Goal: Task Accomplishment & Management: Manage account settings

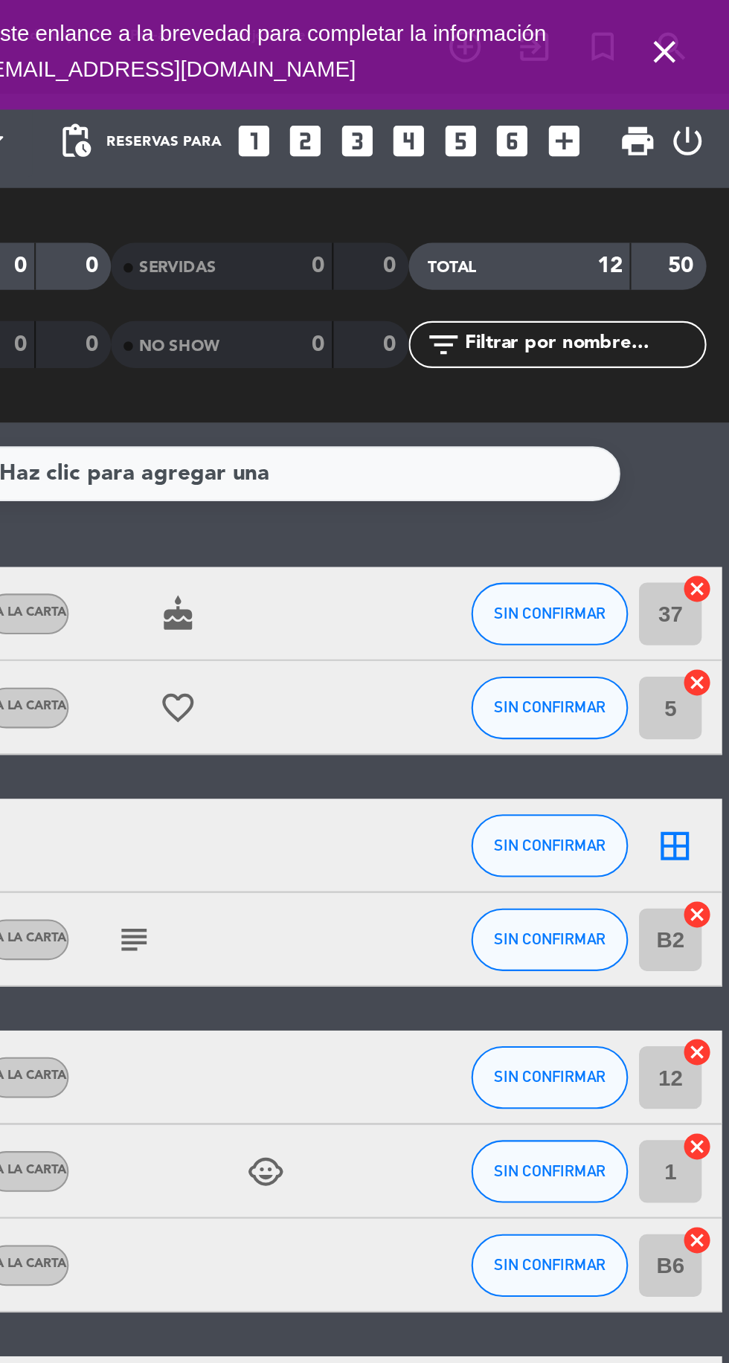
click at [702, 33] on icon "close" at bounding box center [698, 25] width 18 height 18
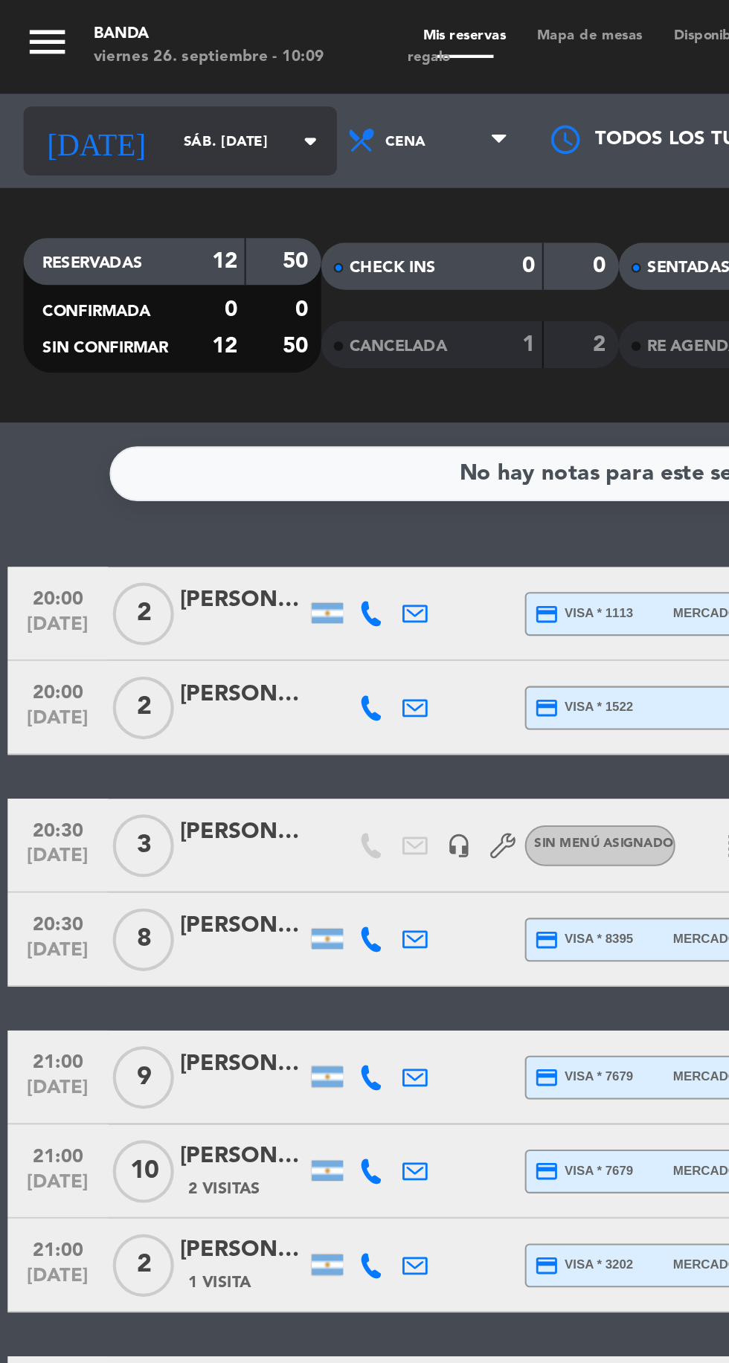
click at [86, 67] on input "sáb. [DATE]" at bounding box center [127, 67] width 94 height 23
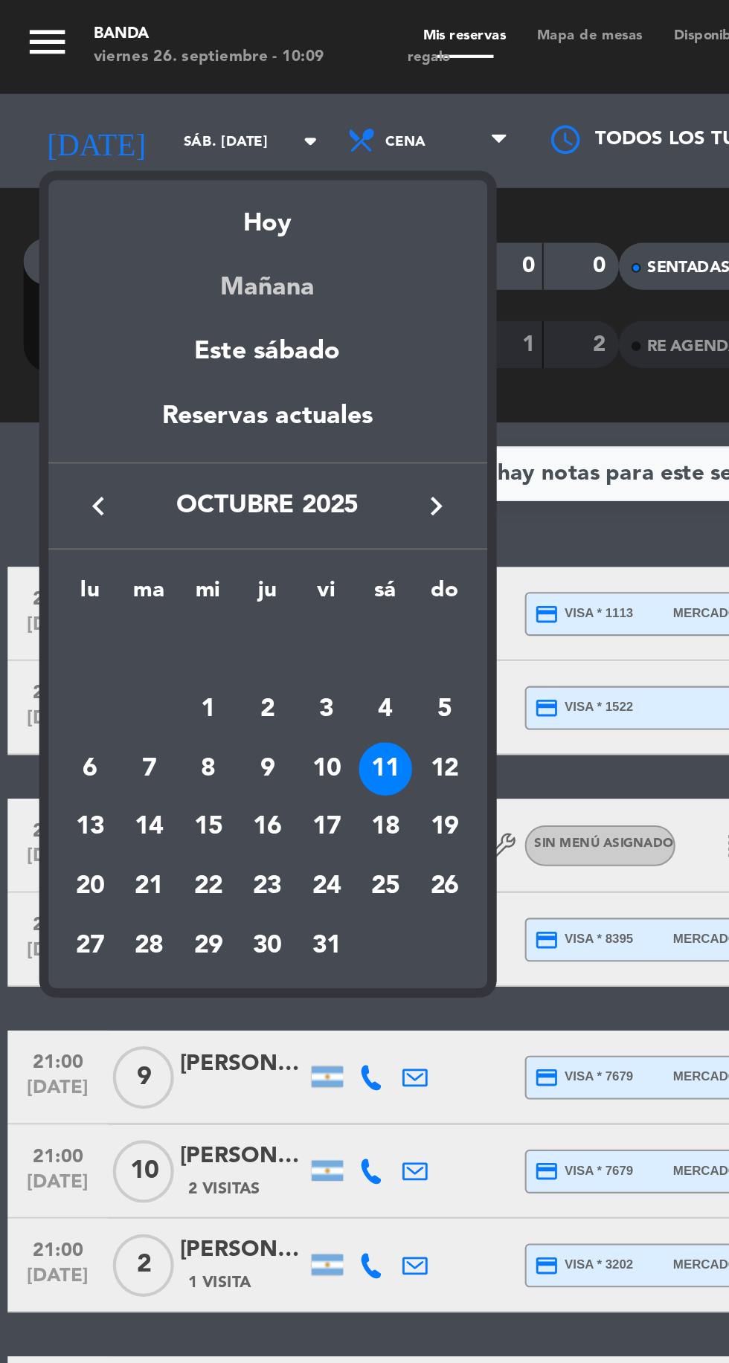
click at [129, 118] on div "Mañana" at bounding box center [127, 131] width 208 height 30
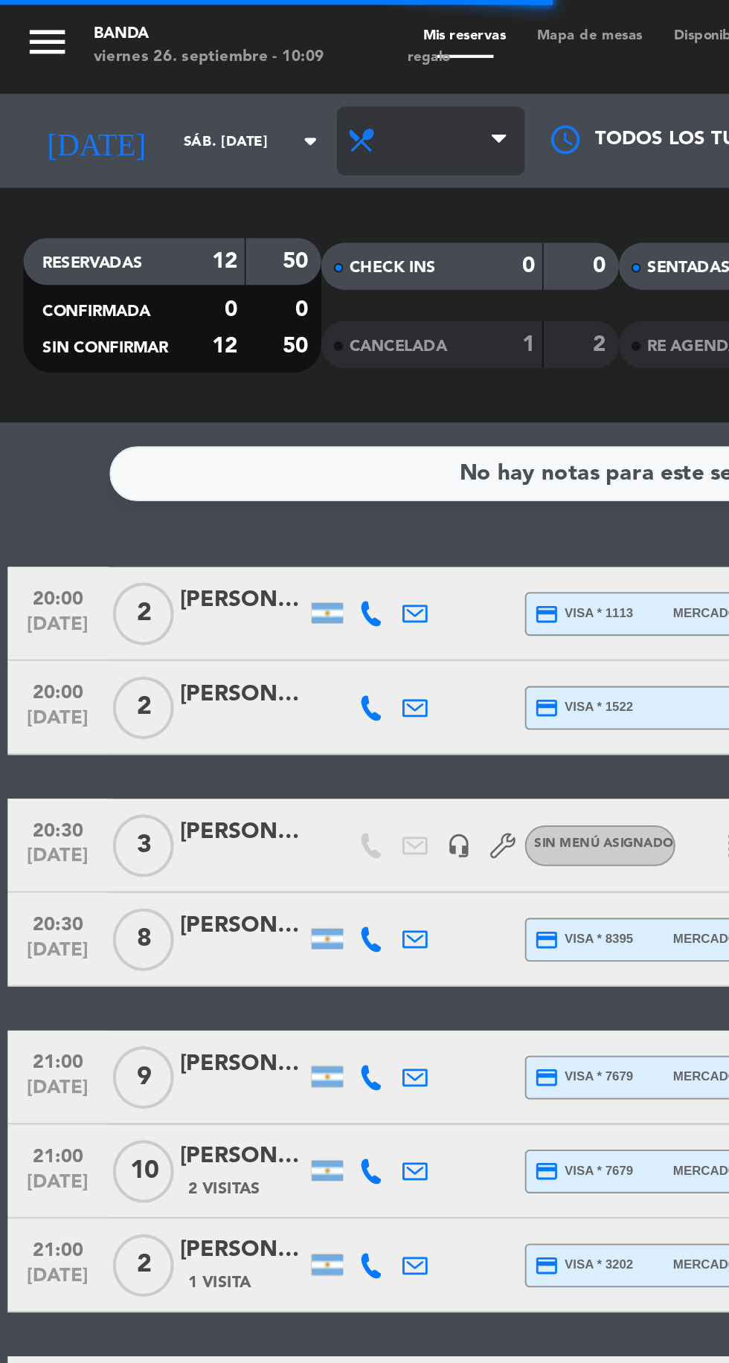
click at [196, 59] on span "Cena" at bounding box center [204, 67] width 89 height 33
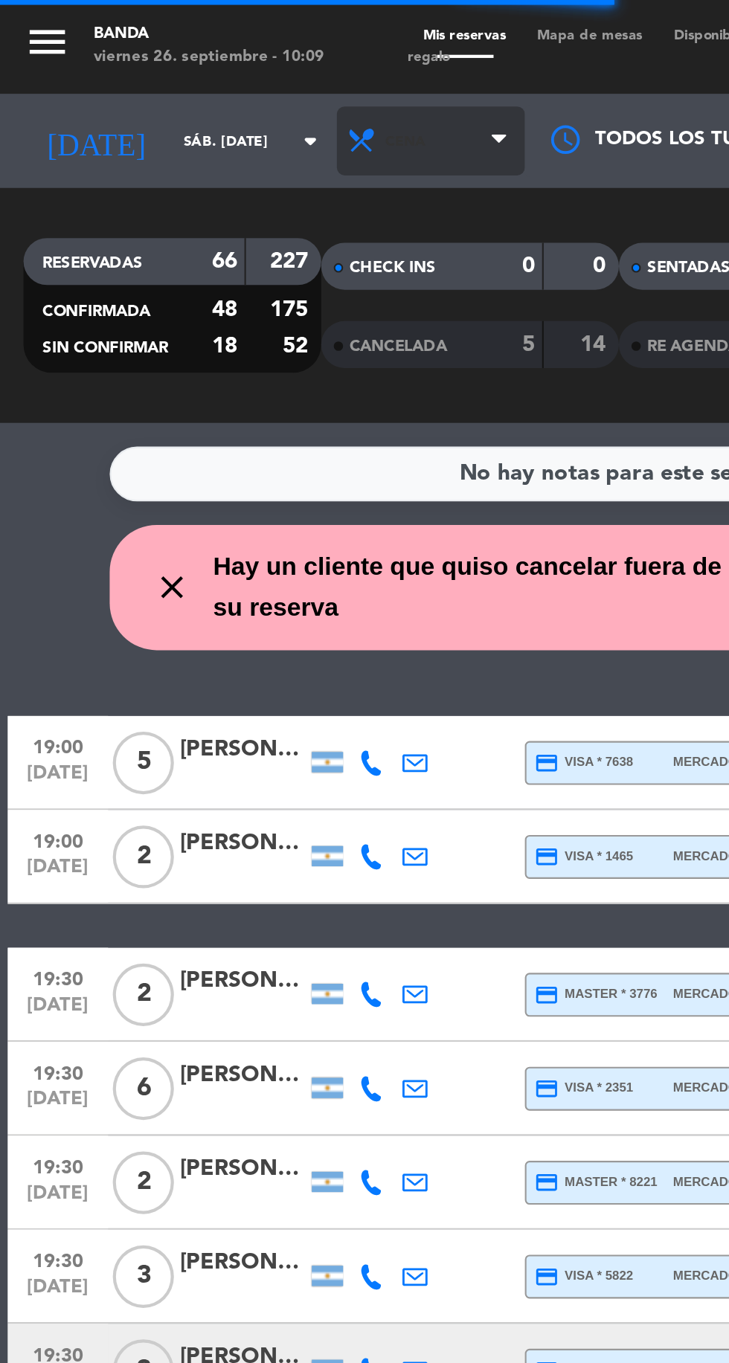
click at [202, 72] on span "Cena" at bounding box center [204, 67] width 89 height 33
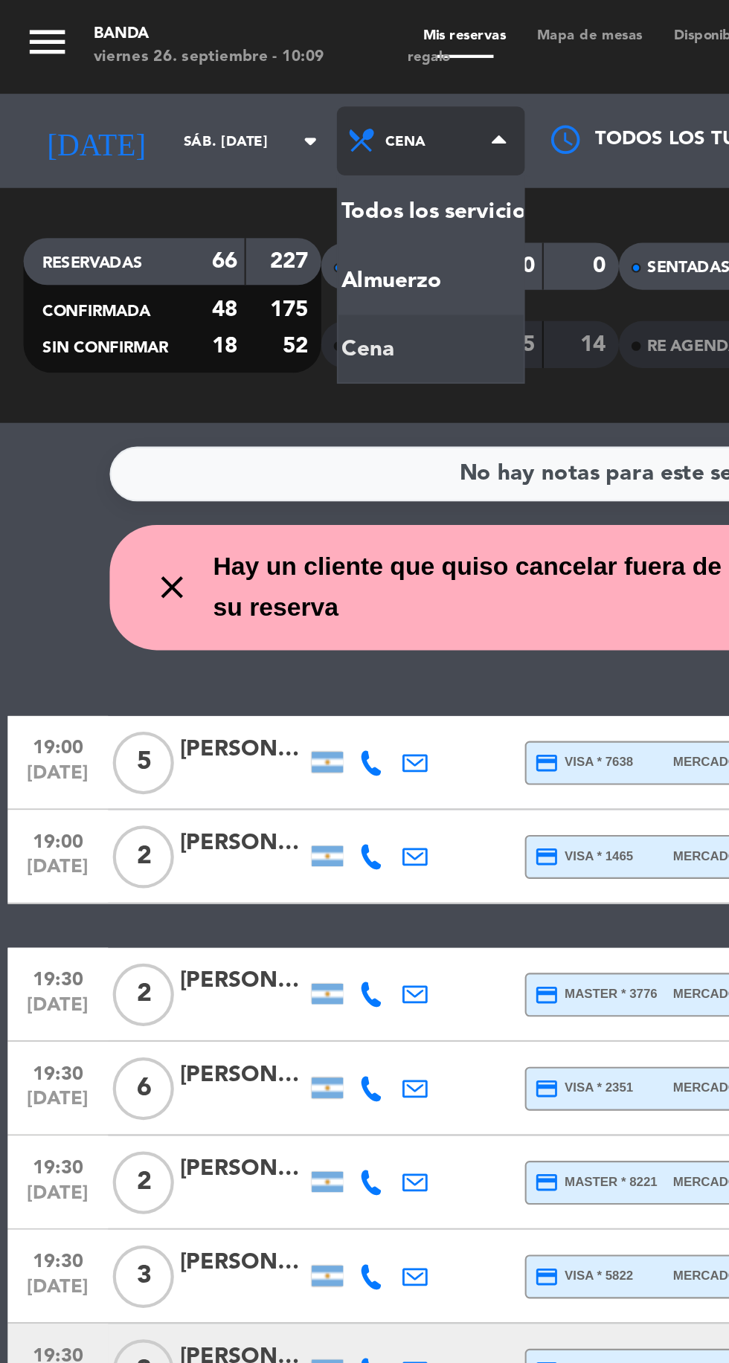
click at [162, 133] on div "menu Banda viernes 26. septiembre - 10:09 Mis reservas Mapa de mesas Disponibil…" at bounding box center [364, 100] width 729 height 201
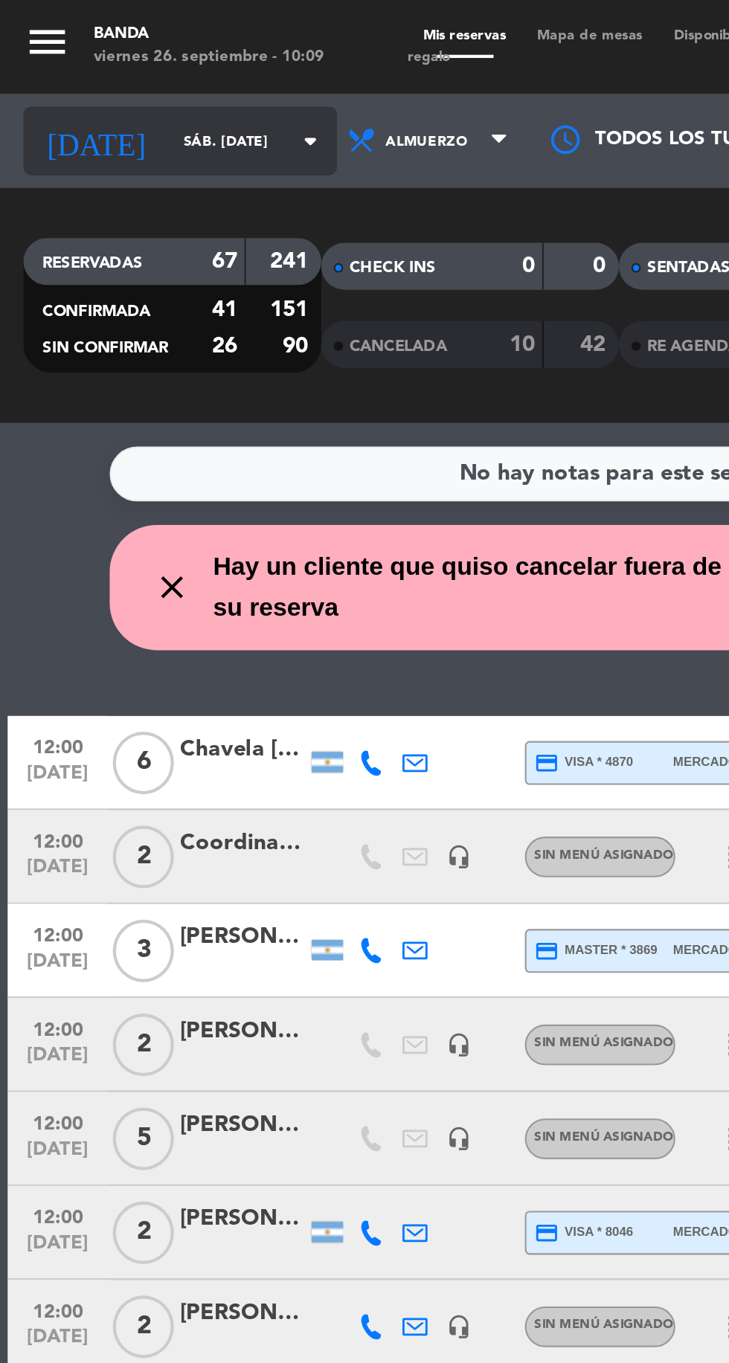
click at [100, 67] on input "sáb. [DATE]" at bounding box center [127, 67] width 94 height 23
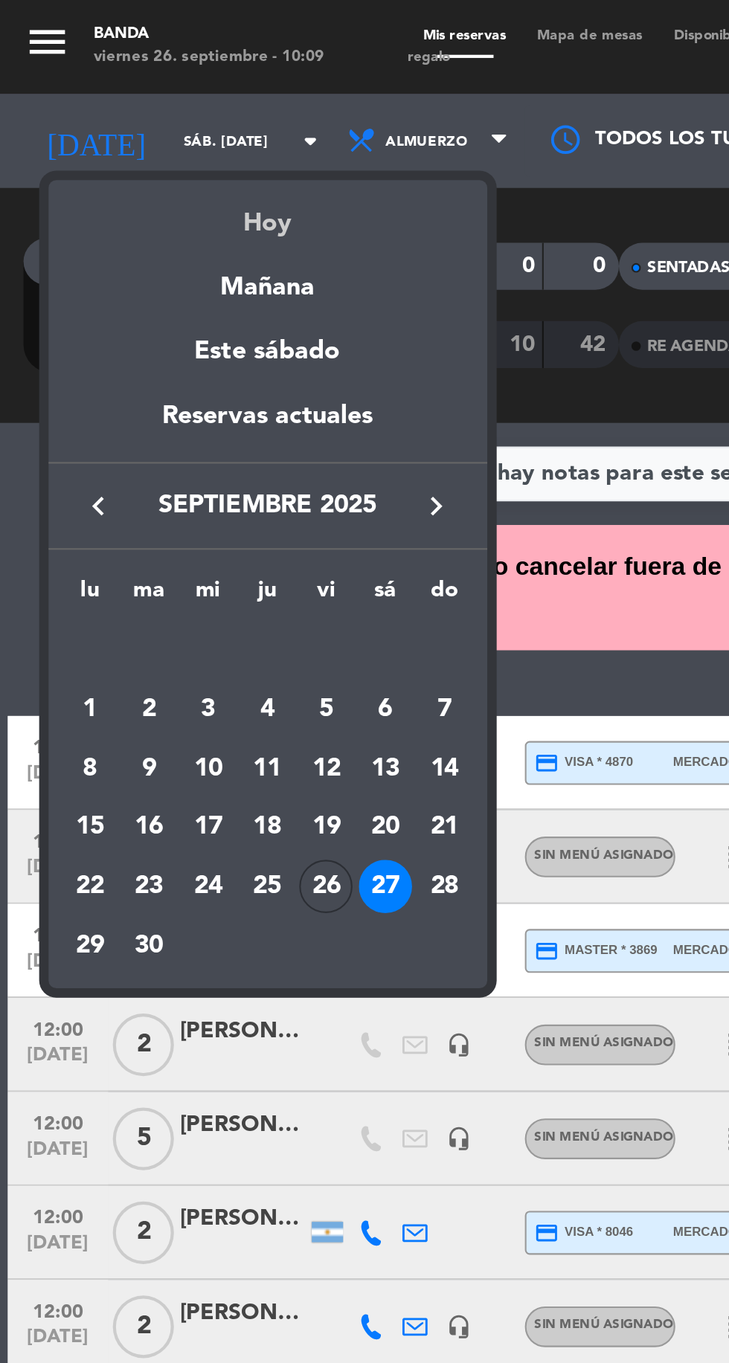
click at [128, 105] on div "Hoy" at bounding box center [127, 101] width 208 height 30
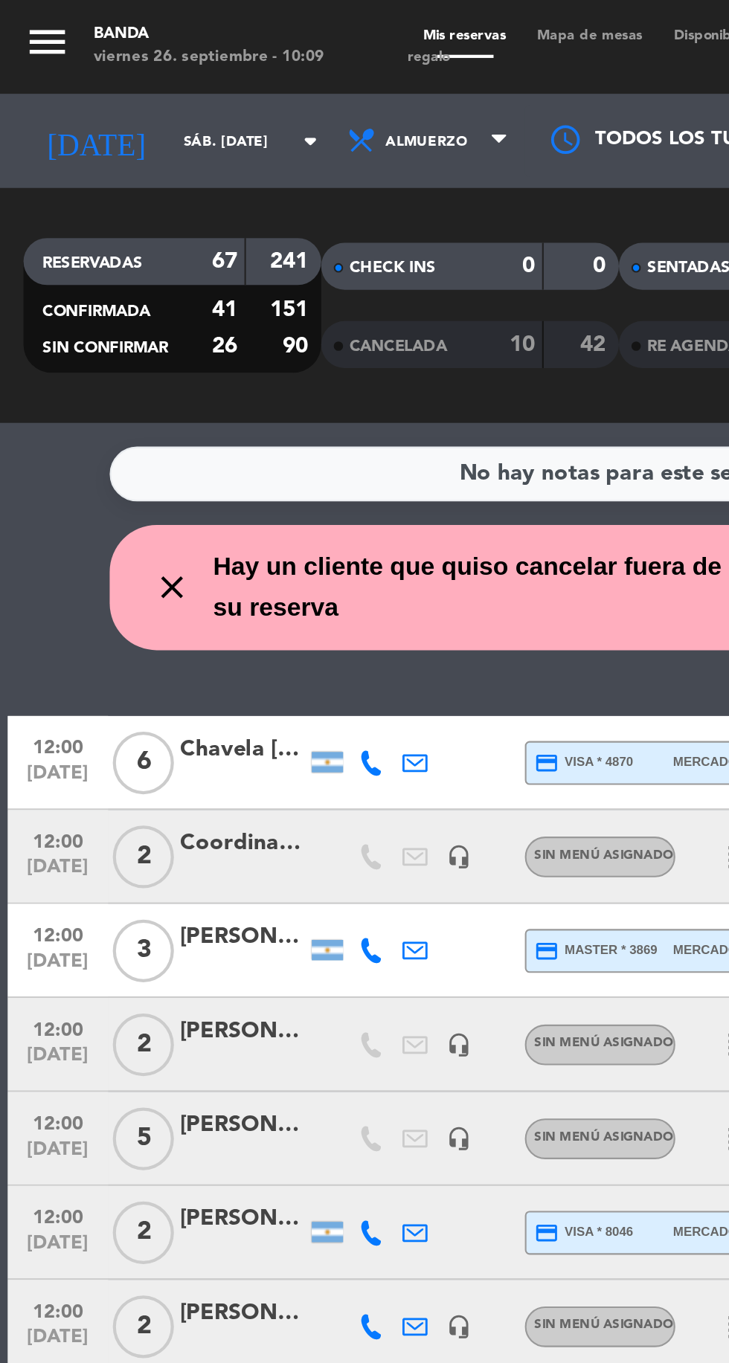
type input "vie. [DATE]"
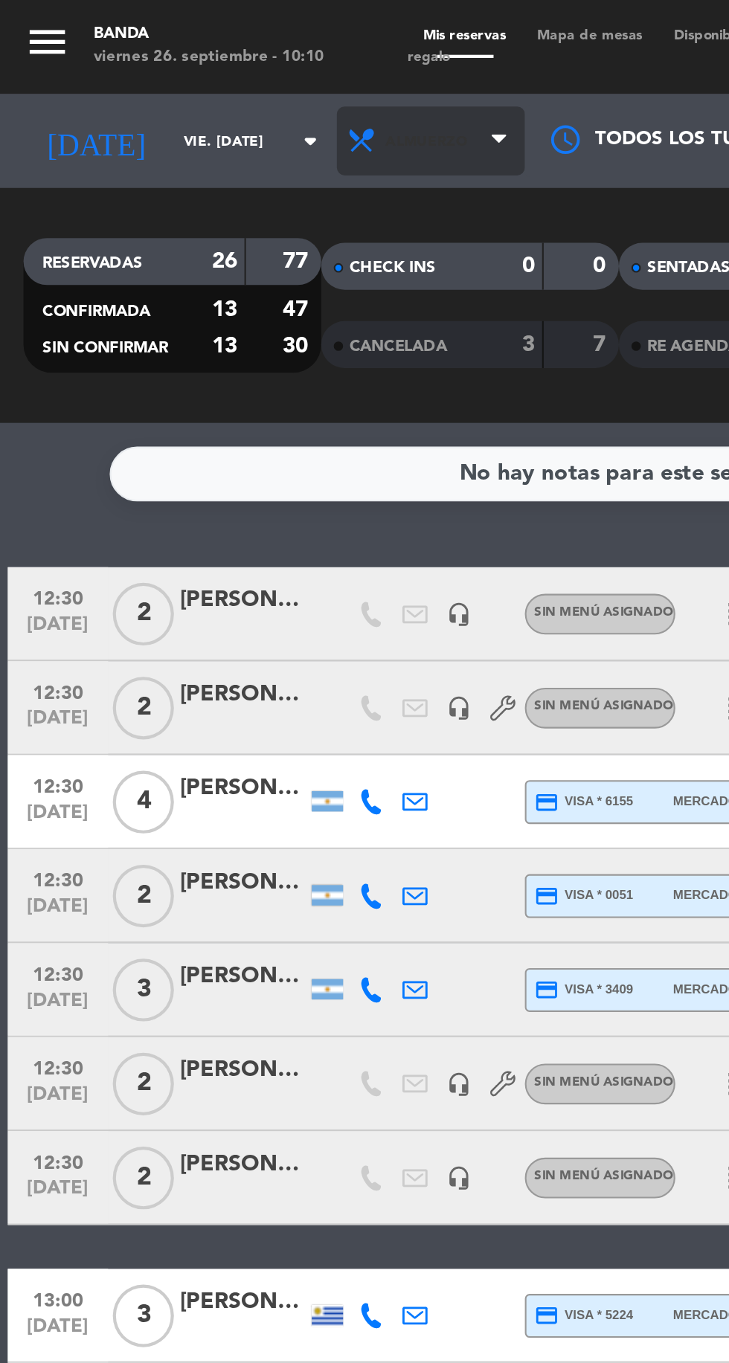
click at [212, 57] on span "Almuerzo" at bounding box center [204, 67] width 89 height 33
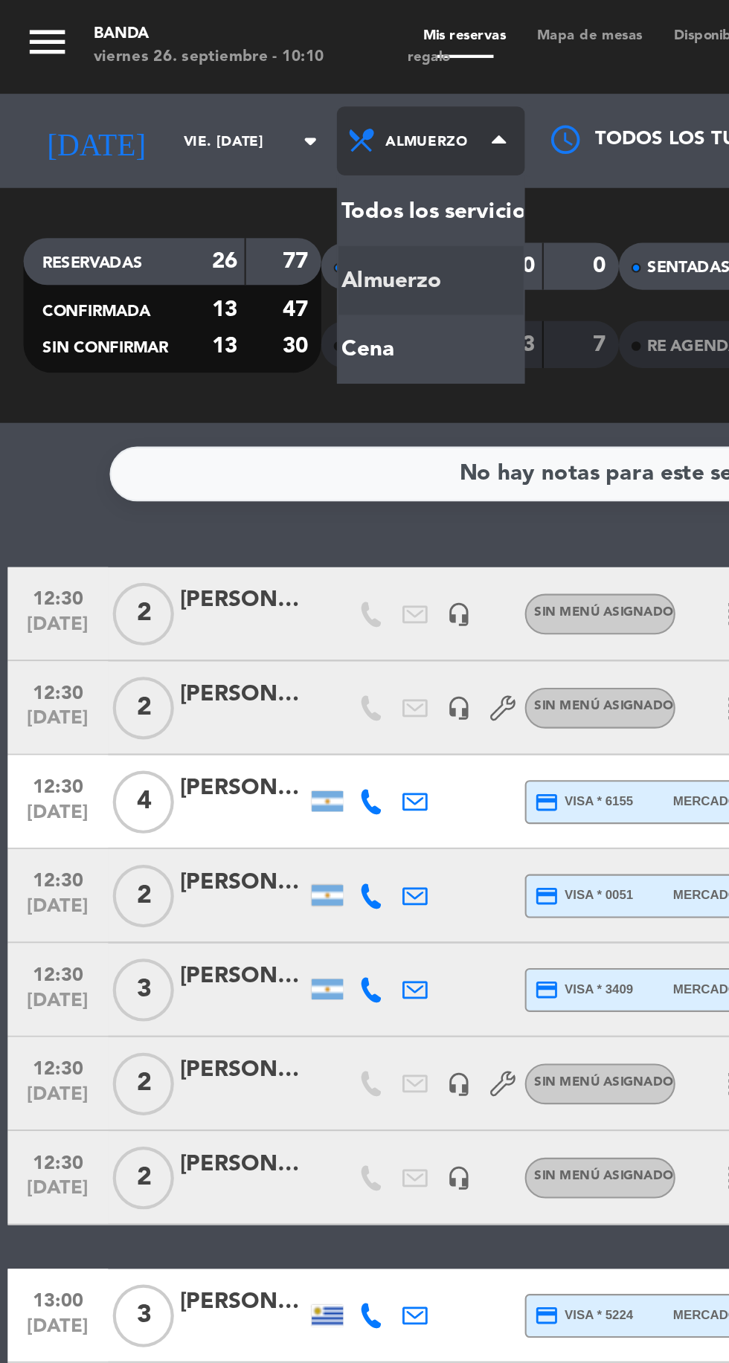
click at [196, 164] on div "menu Banda viernes 26. septiembre - 10:10 Mis reservas Mapa de mesas Disponibil…" at bounding box center [364, 100] width 729 height 201
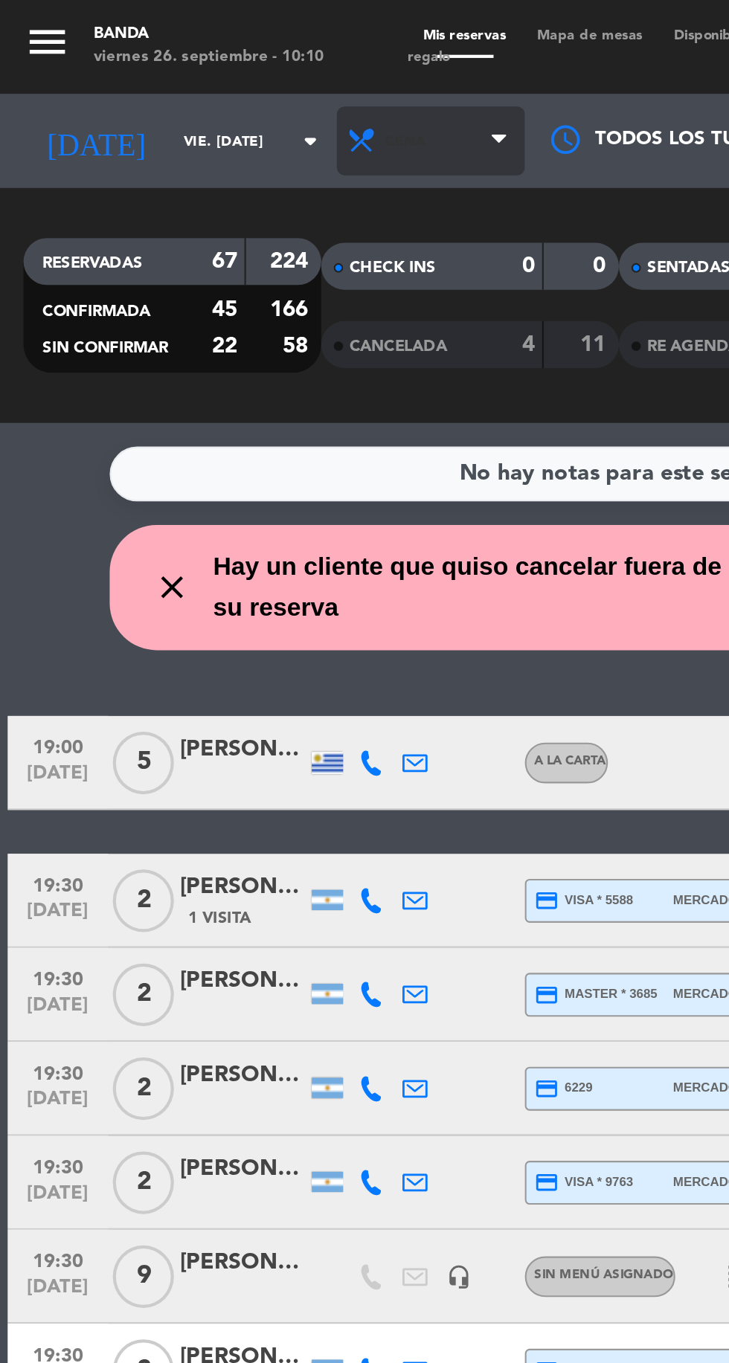
click at [188, 55] on span "Cena" at bounding box center [204, 67] width 89 height 33
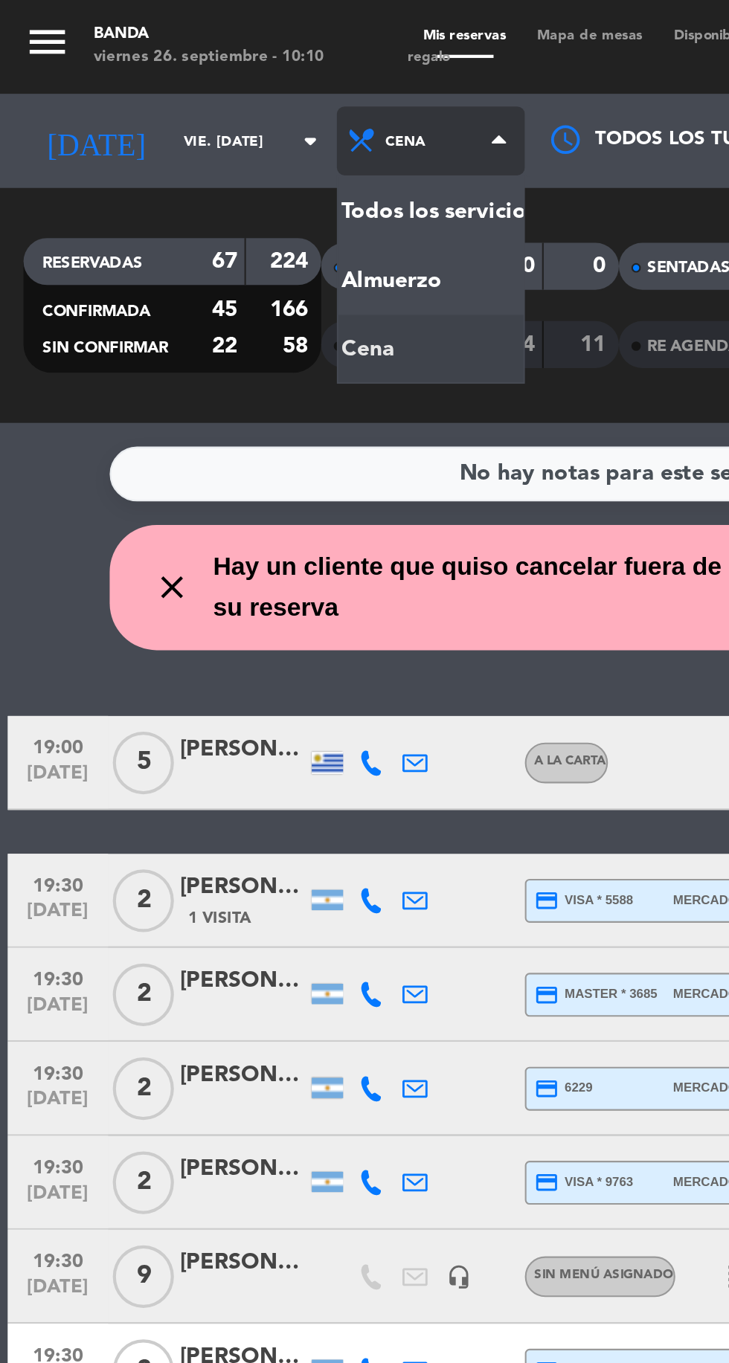
click at [179, 140] on div "menu Banda viernes 26. septiembre - 10:10 Mis reservas Mapa de mesas Disponibil…" at bounding box center [364, 100] width 729 height 201
